Goal: Information Seeking & Learning: Learn about a topic

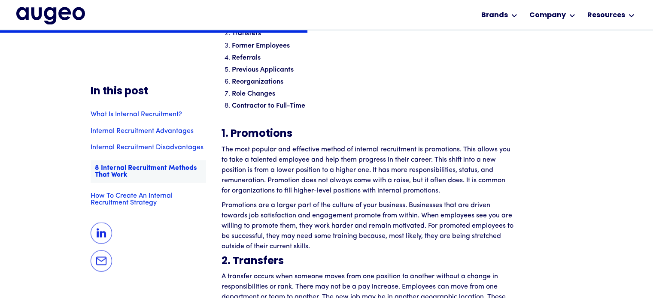
scroll to position [1584, 0]
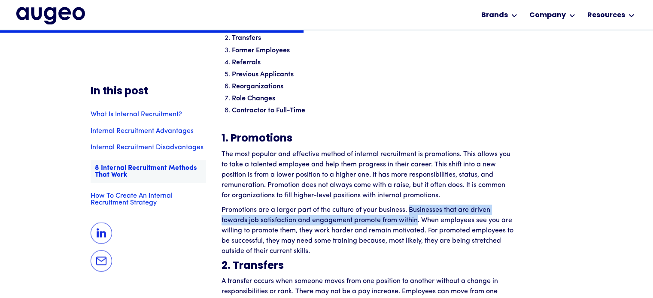
drag, startPoint x: 409, startPoint y: 209, endPoint x: 417, endPoint y: 222, distance: 15.4
click at [417, 222] on p "Promotions are a larger part of the culture of your business. Businesses that a…" at bounding box center [367, 230] width 292 height 51
copy p "Businesses that are driven towards job satisfaction and engagement promote from…"
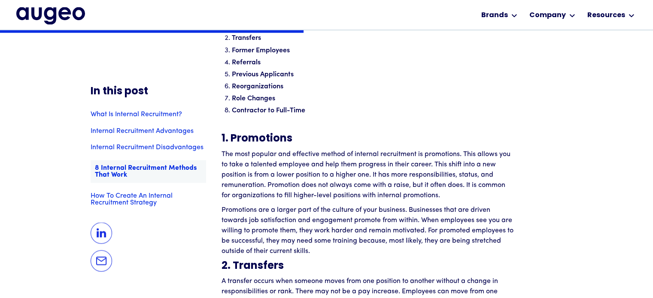
click at [462, 232] on p "Promotions are a larger part of the culture of your business. Businesses that a…" at bounding box center [367, 230] width 292 height 51
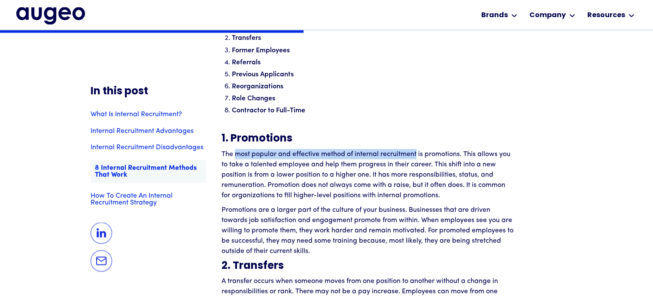
drag, startPoint x: 235, startPoint y: 153, endPoint x: 416, endPoint y: 151, distance: 181.1
click at [416, 151] on p "The most popular and effective method of internal recruitment is promotions. Th…" at bounding box center [367, 174] width 292 height 51
copy p "most popular and effective method of internal recruitment"
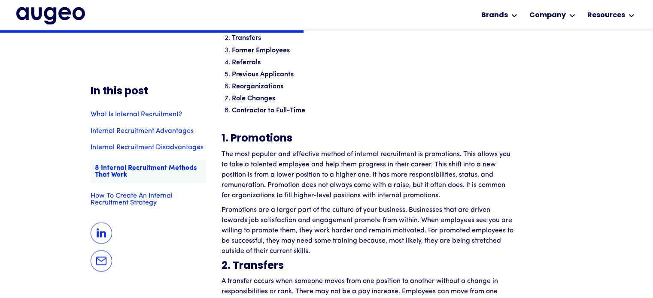
click at [433, 204] on div "Recruiting and hiring are challenging for most businesses. It does not matter t…" at bounding box center [367, 213] width 292 height 2172
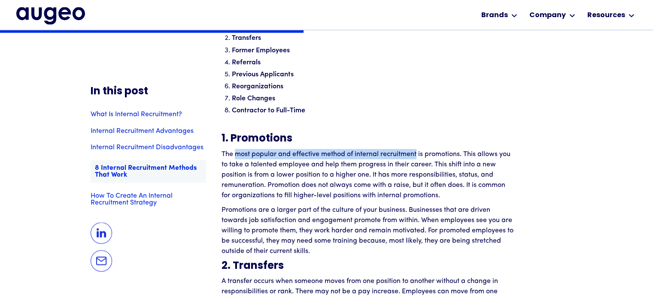
drag, startPoint x: 235, startPoint y: 154, endPoint x: 416, endPoint y: 159, distance: 181.1
click at [416, 159] on p "The most popular and effective method of internal recruitment is promotions. Th…" at bounding box center [367, 174] width 292 height 51
copy p "most popular and effective method of internal recruitment"
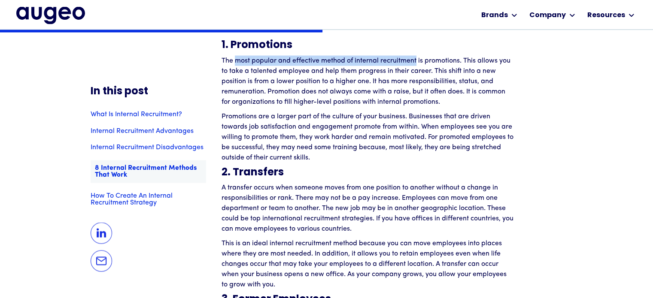
scroll to position [1682, 0]
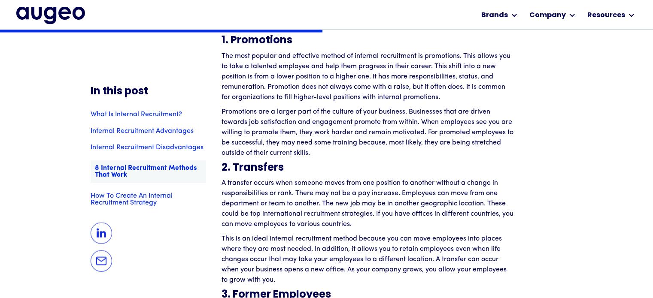
click at [482, 115] on p "Promotions are a larger part of the culture of your business. Businesses that a…" at bounding box center [367, 132] width 292 height 51
